Goal: Information Seeking & Learning: Learn about a topic

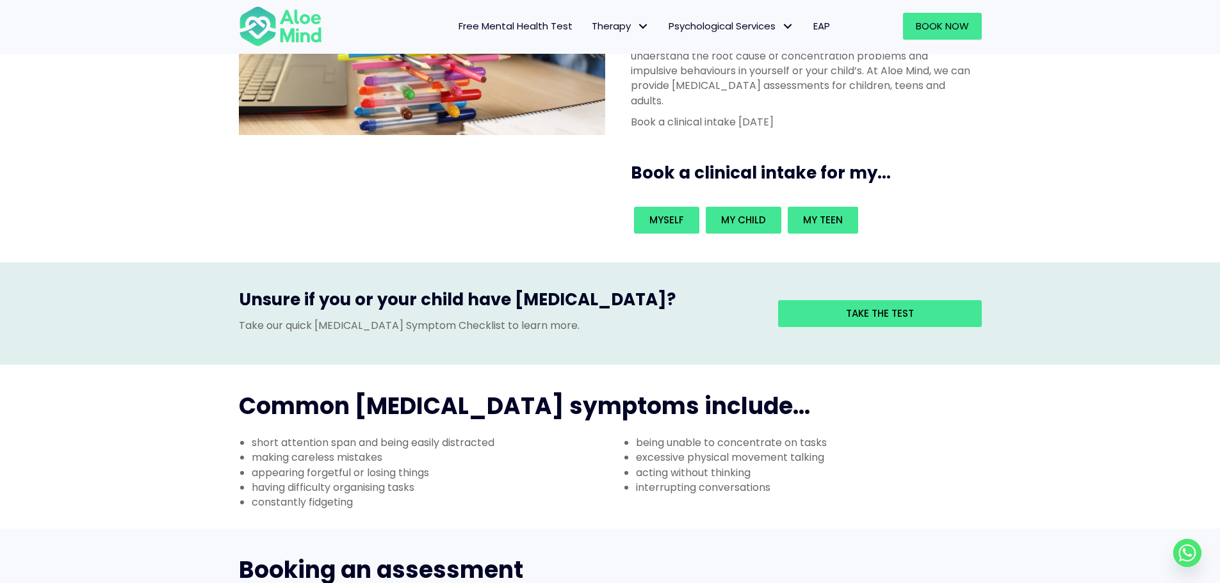
scroll to position [64, 0]
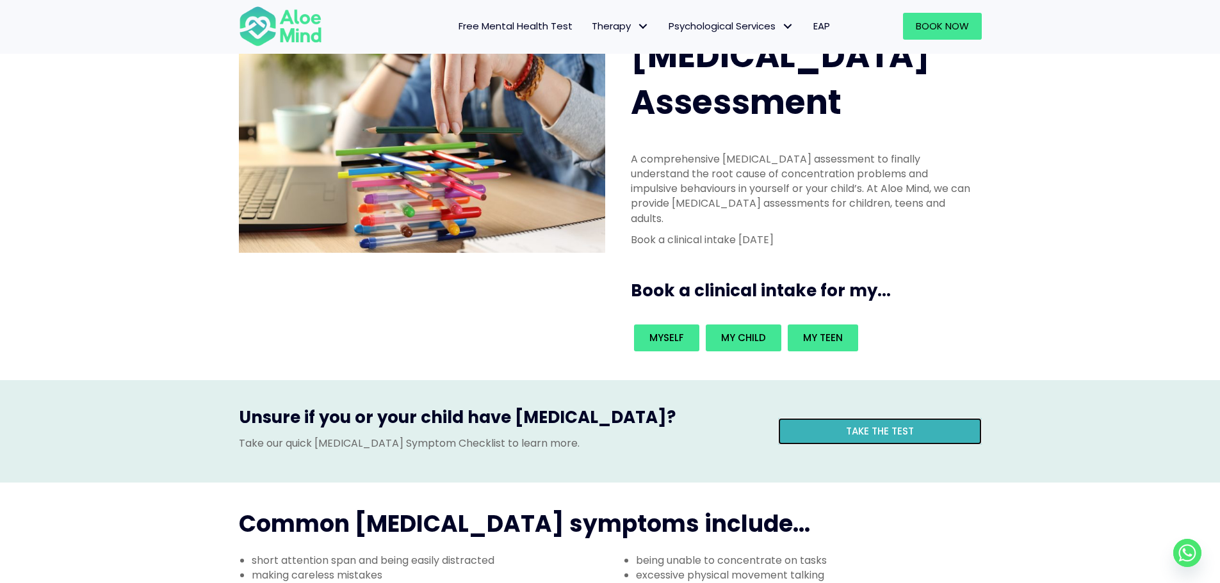
click at [870, 424] on span "Take the test" at bounding box center [880, 430] width 68 height 13
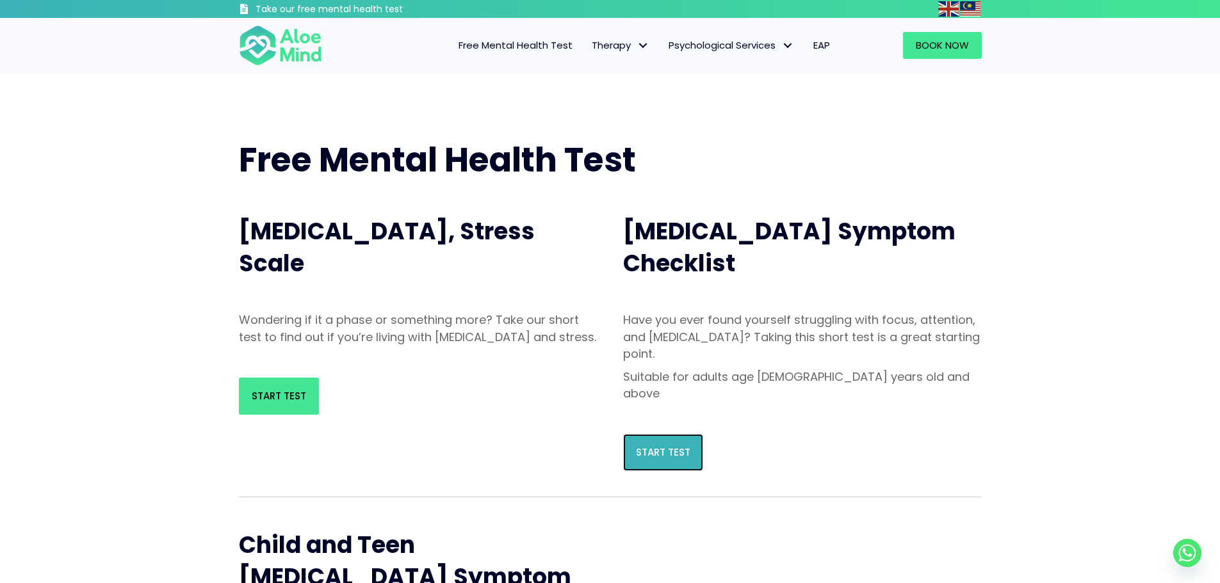
click at [677, 446] on span "Start Test" at bounding box center [663, 452] width 54 height 13
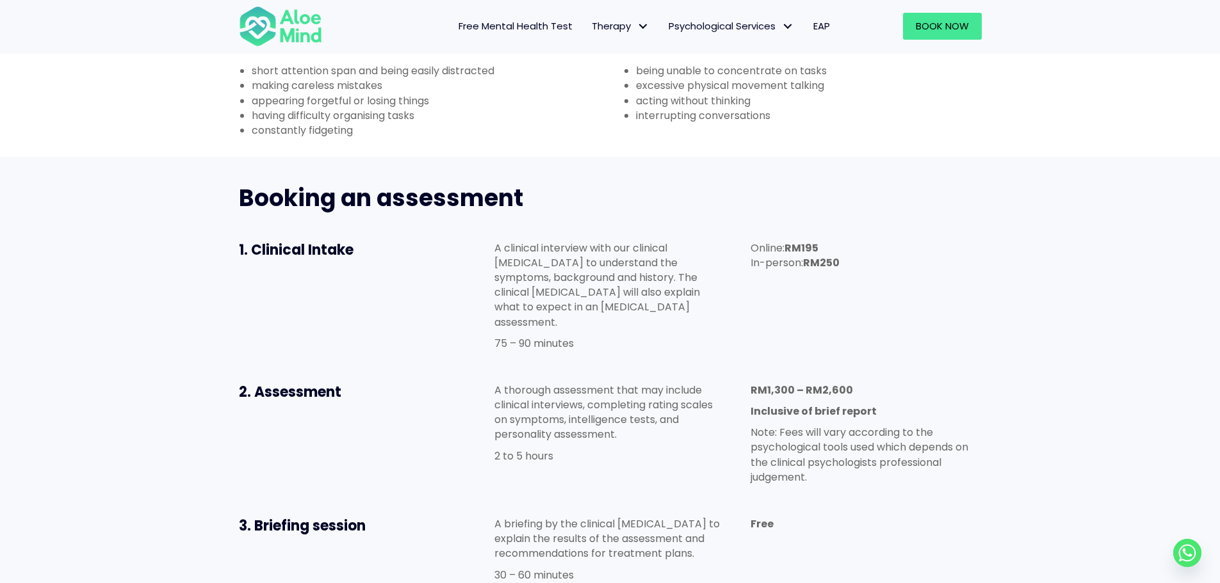
scroll to position [576, 0]
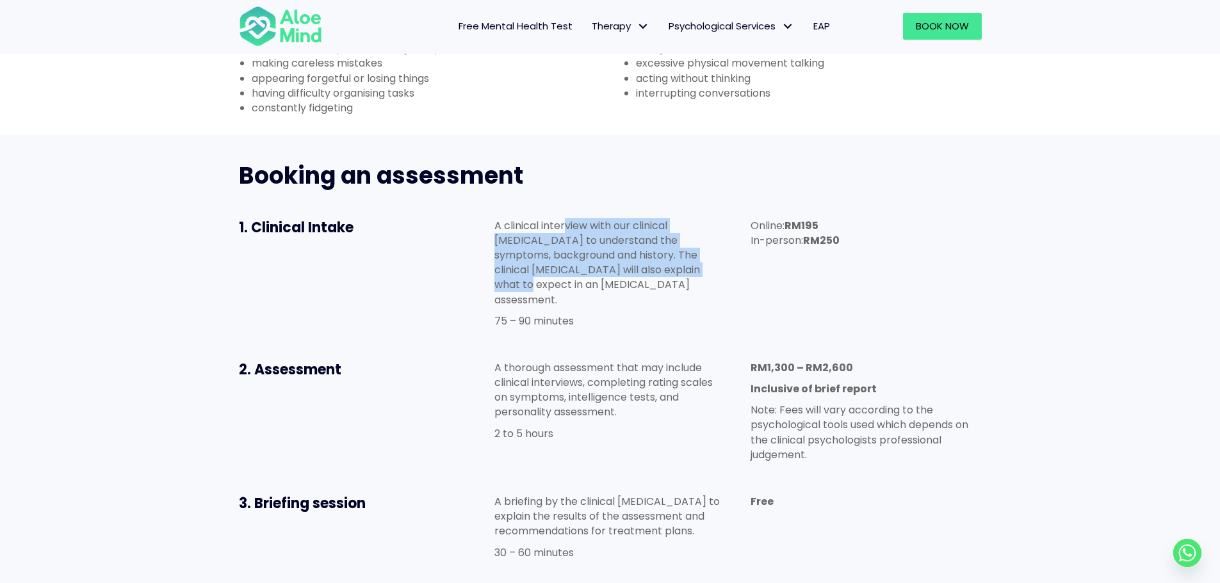
drag, startPoint x: 568, startPoint y: 166, endPoint x: 706, endPoint y: 207, distance: 144.2
click at [706, 218] on p "A clinical interview with our clinical [MEDICAL_DATA] to understand the symptom…" at bounding box center [609, 262] width 230 height 89
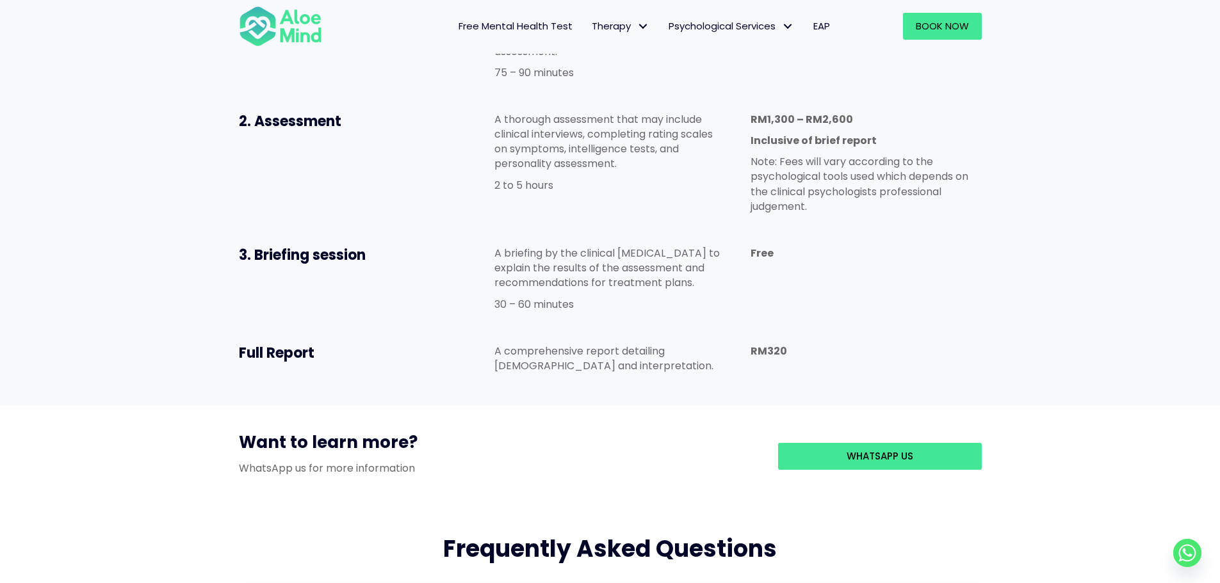
scroll to position [832, 0]
